Goal: Task Accomplishment & Management: Use online tool/utility

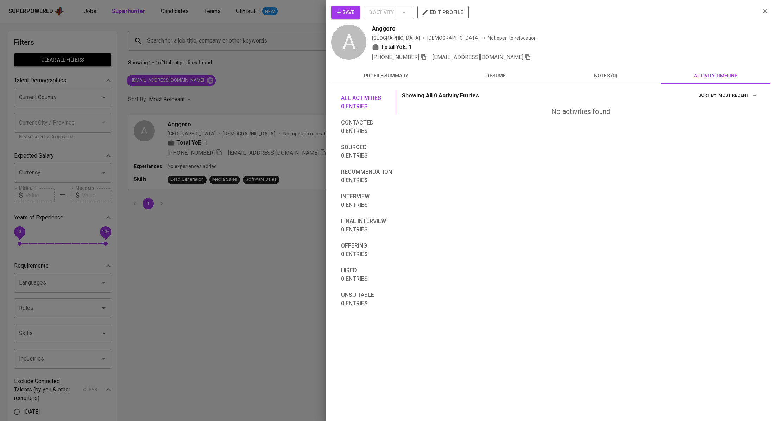
click at [216, 100] on div at bounding box center [388, 210] width 776 height 421
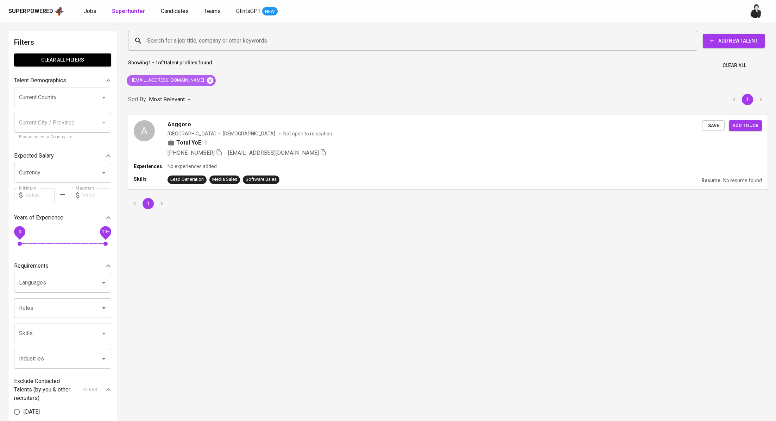
click at [206, 81] on icon at bounding box center [210, 81] width 8 height 8
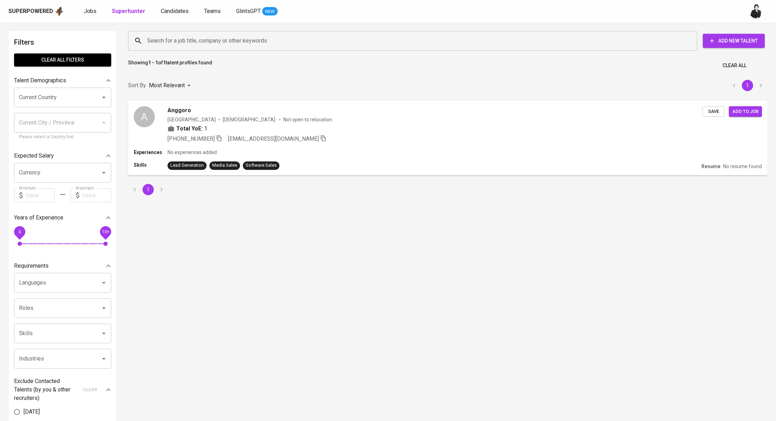
click at [236, 39] on input "Search for a job title, company or other keywords" at bounding box center [414, 40] width 538 height 13
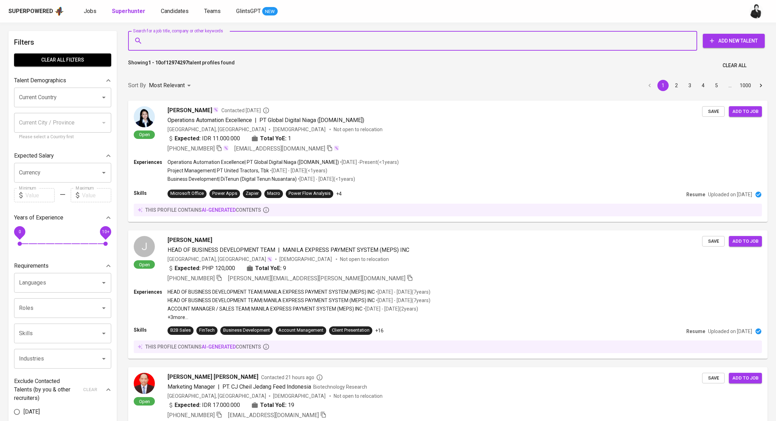
paste input "[EMAIL_ADDRESS][DOMAIN_NAME]"
type input "[EMAIL_ADDRESS][DOMAIN_NAME]"
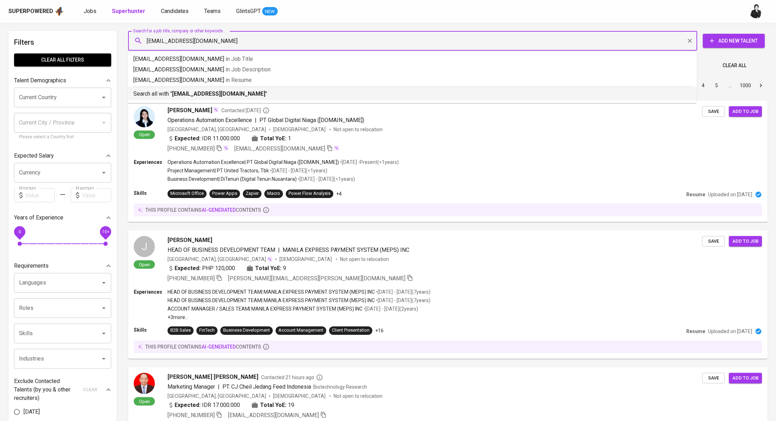
click at [232, 97] on p "Search all with " [EMAIL_ADDRESS][DOMAIN_NAME] "" at bounding box center [412, 94] width 558 height 8
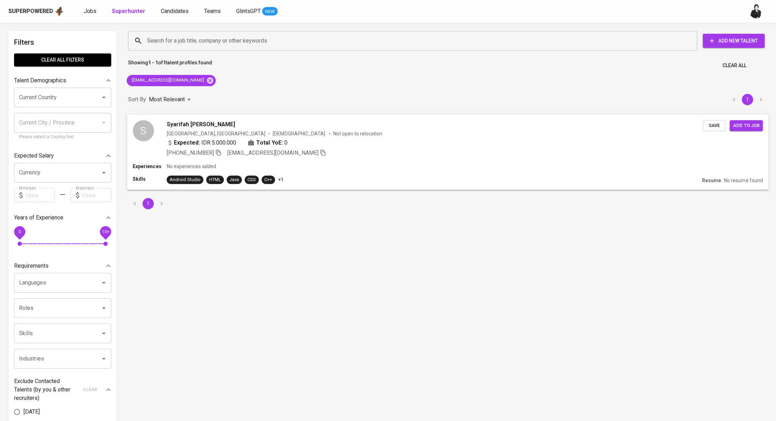
click at [370, 137] on div "[GEOGRAPHIC_DATA], Bekasi [DEMOGRAPHIC_DATA] Not open to relocation" at bounding box center [435, 133] width 536 height 7
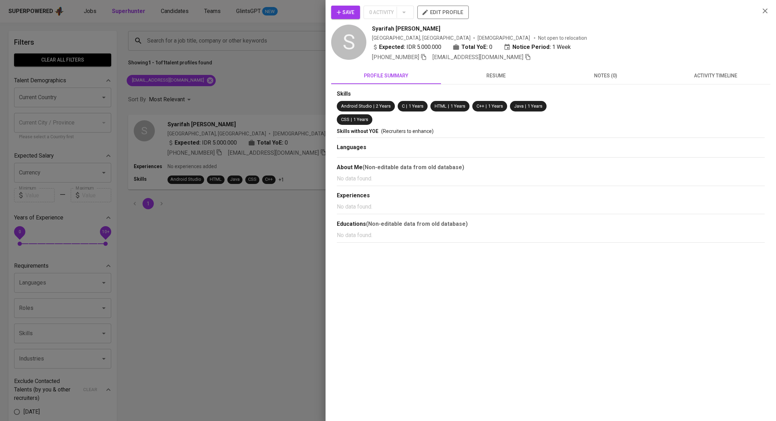
click at [707, 80] on button "activity timeline" at bounding box center [716, 75] width 110 height 17
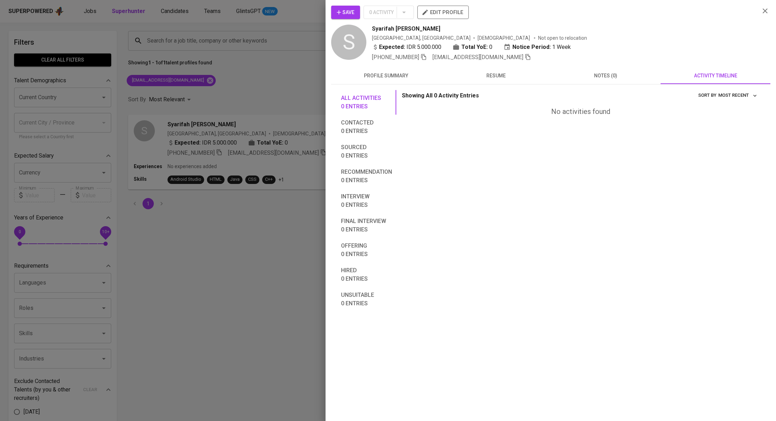
click at [378, 82] on button "profile summary" at bounding box center [386, 75] width 110 height 17
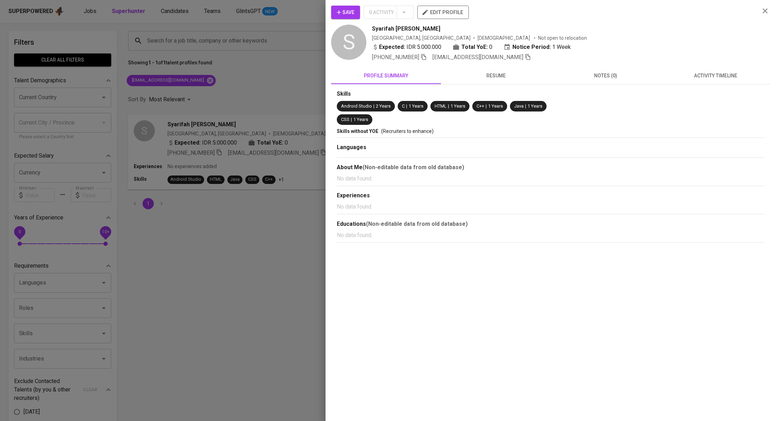
drag, startPoint x: 441, startPoint y: 25, endPoint x: 372, endPoint y: 27, distance: 69.4
click at [372, 27] on div "Syarifah [PERSON_NAME]" at bounding box center [563, 29] width 382 height 8
copy span "Syarifah [PERSON_NAME]"
click at [246, 214] on div at bounding box center [388, 210] width 776 height 421
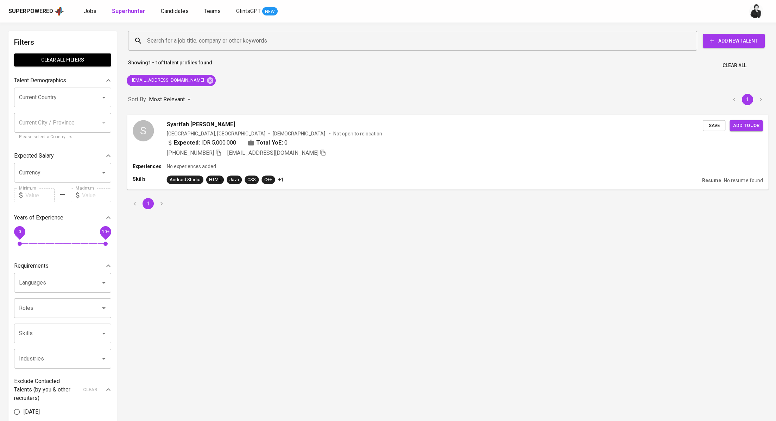
click at [238, 123] on div "Syarifah [PERSON_NAME]" at bounding box center [435, 124] width 536 height 8
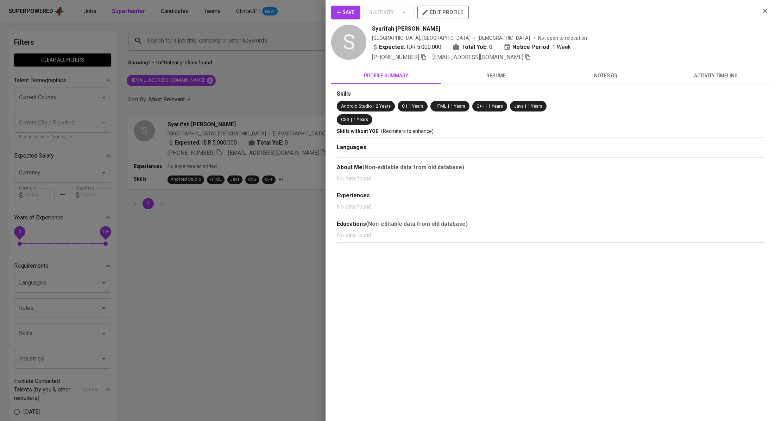
click at [700, 82] on button "activity timeline" at bounding box center [716, 75] width 110 height 17
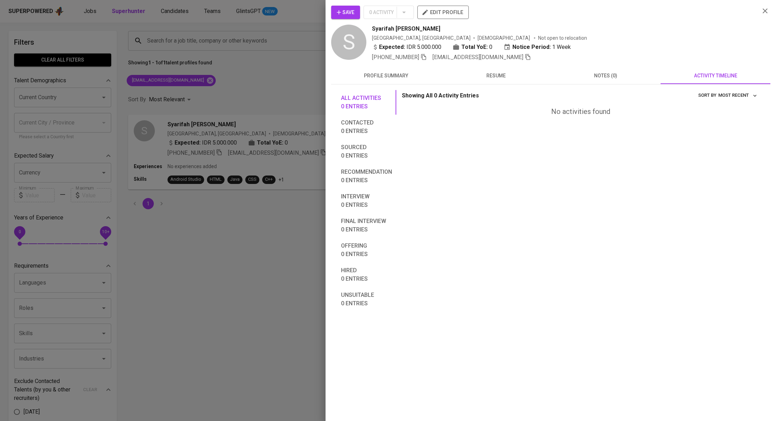
click at [361, 7] on div "Save 0 Activity edit profile" at bounding box center [542, 15] width 423 height 19
click at [355, 11] on button "Save" at bounding box center [345, 12] width 29 height 13
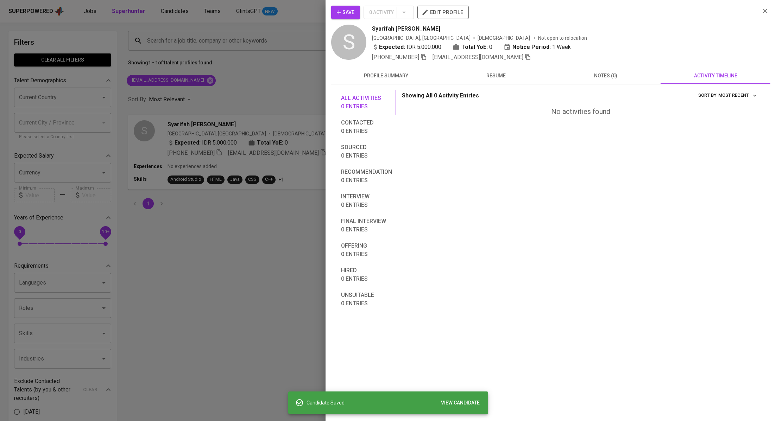
click at [231, 63] on div at bounding box center [388, 210] width 776 height 421
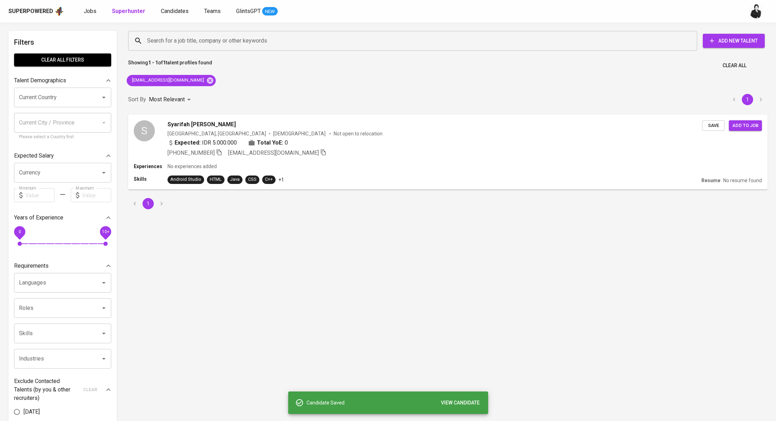
click at [174, 16] on div "Superpowered Jobs Superhunter Candidates Teams GlintsGPT NEW" at bounding box center [376, 11] width 737 height 11
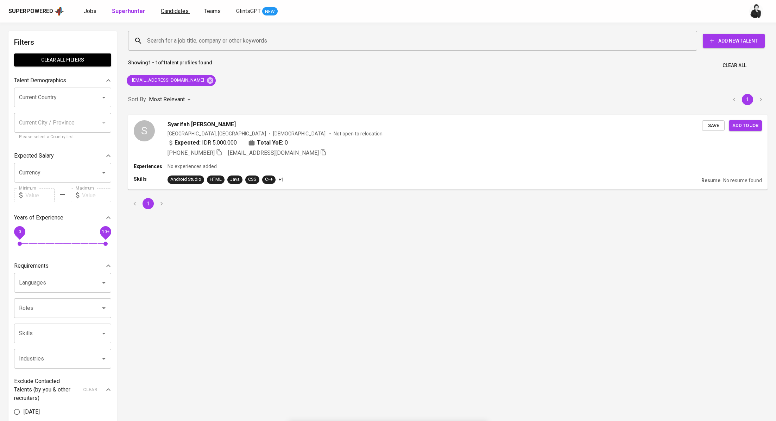
click at [173, 10] on span "Candidates" at bounding box center [175, 11] width 28 height 7
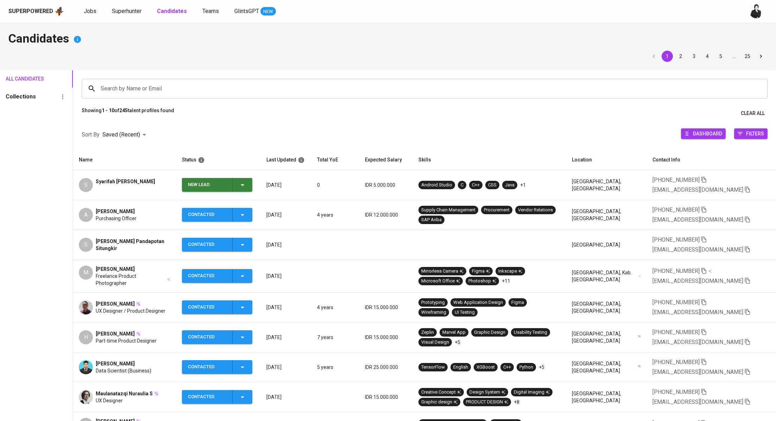
click at [252, 188] on button "New Lead" at bounding box center [217, 185] width 70 height 14
click at [231, 216] on li "Contacted" at bounding box center [218, 214] width 70 height 13
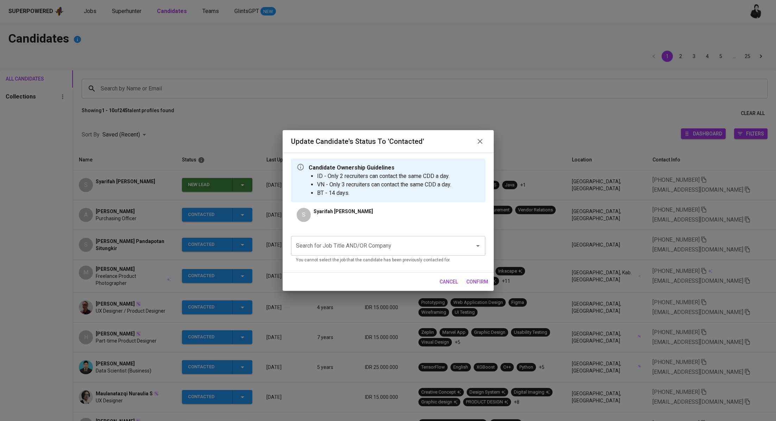
click at [405, 246] on input "Search for Job Title AND/OR Company" at bounding box center [378, 245] width 168 height 13
type input "NTUC Learning hub"
paste input "NTUC LearningHub"
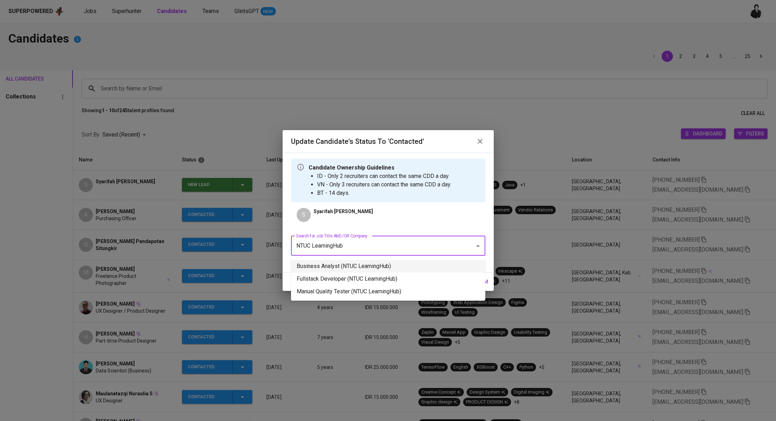
click at [430, 247] on input "NTUC LearningHub" at bounding box center [378, 245] width 168 height 13
type input "NTUC LearningHub"
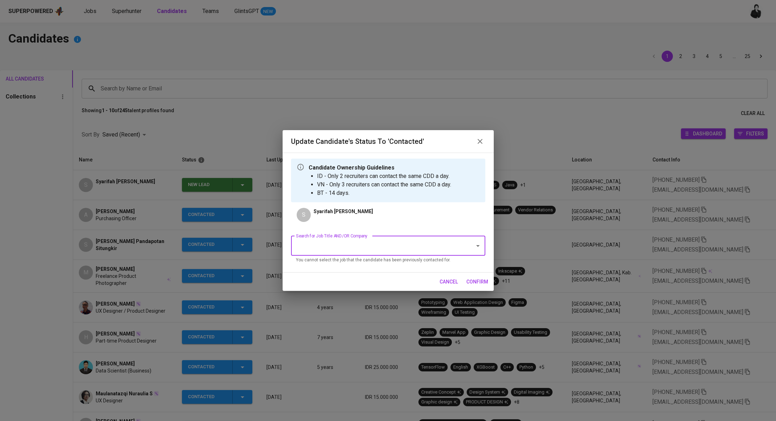
paste input "Software Tester"
click at [398, 274] on li "Software Tester (NTUC LearningHub)" at bounding box center [388, 279] width 194 height 13
type input "Software Tester"
click at [475, 284] on span "confirm" at bounding box center [477, 282] width 22 height 9
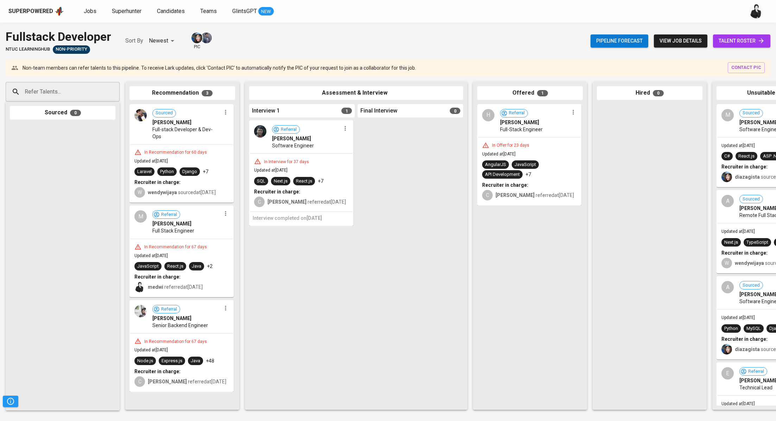
click at [732, 38] on span "talent roster" at bounding box center [742, 41] width 46 height 9
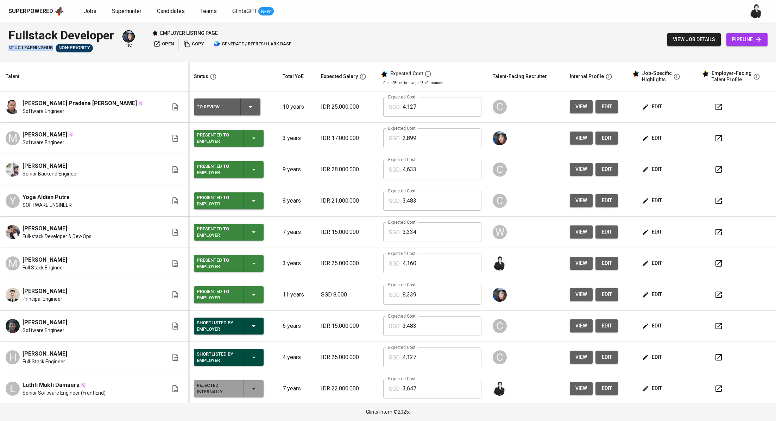
drag, startPoint x: 51, startPoint y: 48, endPoint x: 0, endPoint y: 48, distance: 51.0
click at [0, 48] on div "Fullstack Developer NTUC LearningHub Non-Priority pic employer listing page ope…" at bounding box center [388, 40] width 776 height 34
copy span "NTUC LearningHub"
click at [90, 14] on link "Jobs" at bounding box center [91, 11] width 14 height 9
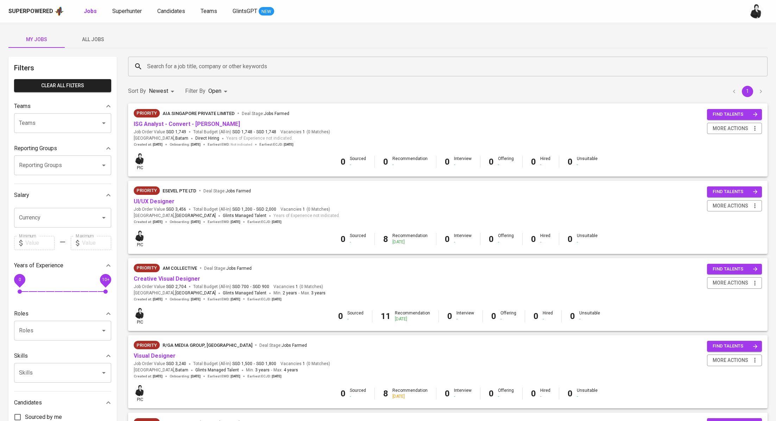
click at [269, 65] on input "Search for a job title, company or other keywords" at bounding box center [449, 66] width 609 height 13
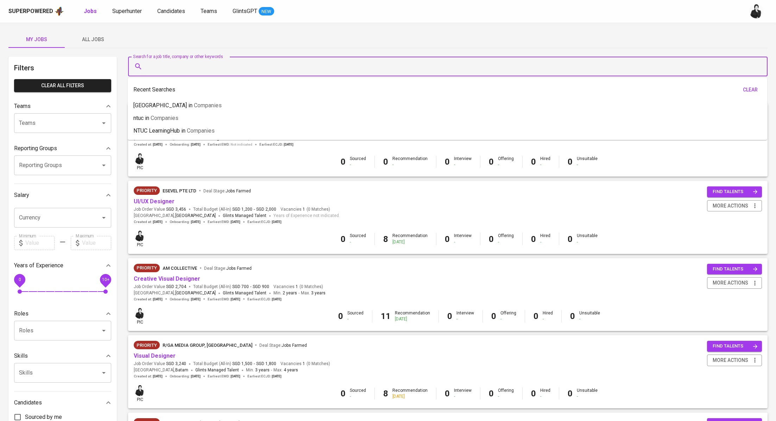
paste input "NTUC LearningHub"
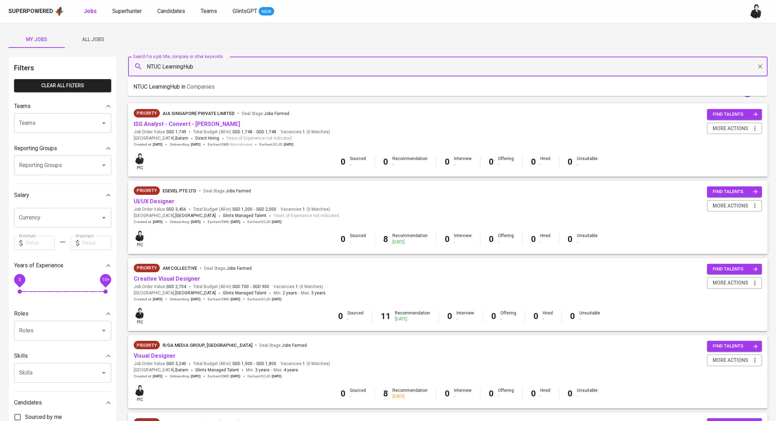
type input "NTUC LearningHub"
click at [98, 38] on span "All Jobs" at bounding box center [93, 39] width 48 height 9
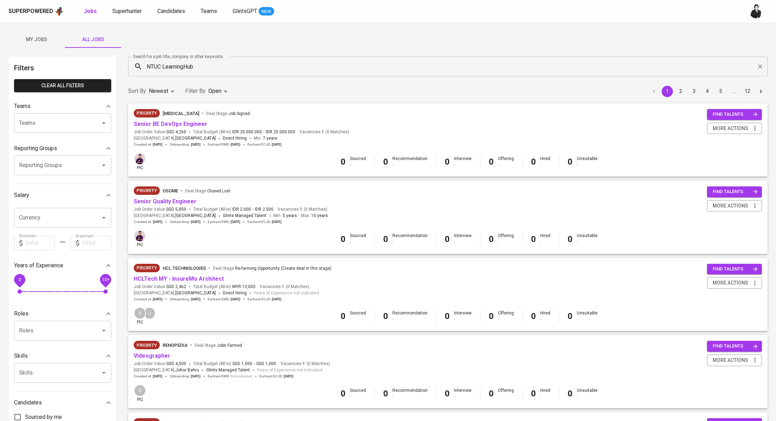
click at [221, 69] on input "NTUC LearningHub" at bounding box center [449, 66] width 609 height 13
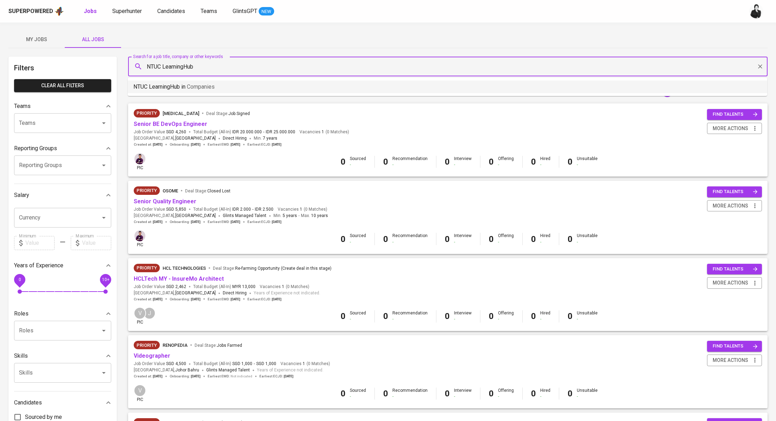
click at [221, 87] on li "NTUC LearningHub in Companies" at bounding box center [448, 87] width 640 height 13
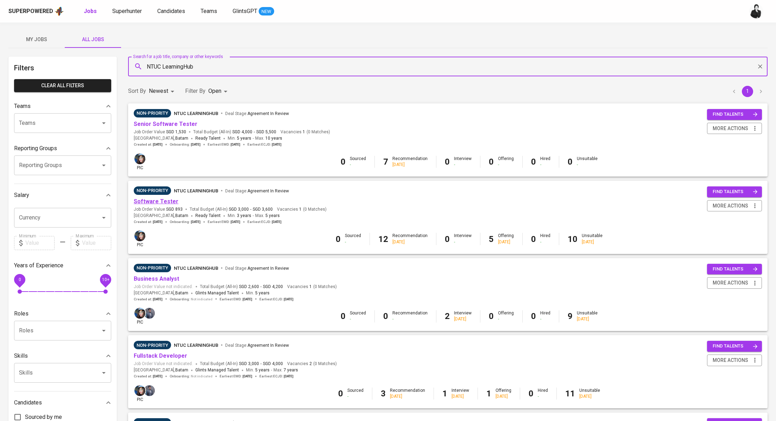
click at [167, 200] on link "Software Tester" at bounding box center [156, 201] width 45 height 7
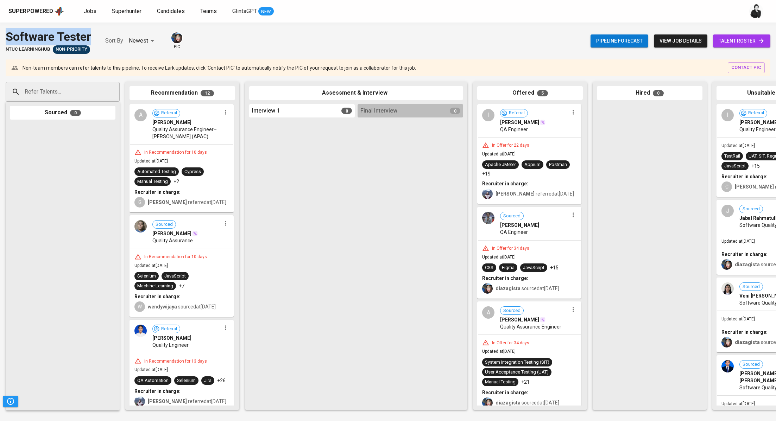
drag, startPoint x: 95, startPoint y: 36, endPoint x: 0, endPoint y: 39, distance: 95.1
click at [0, 39] on div "Software Tester NTUC LearningHub Non-Priority Sort By Newest NEWEST pic Pipelin…" at bounding box center [388, 41] width 776 height 26
copy div "Software Tester"
